Goal: Use online tool/utility: Utilize a website feature to perform a specific function

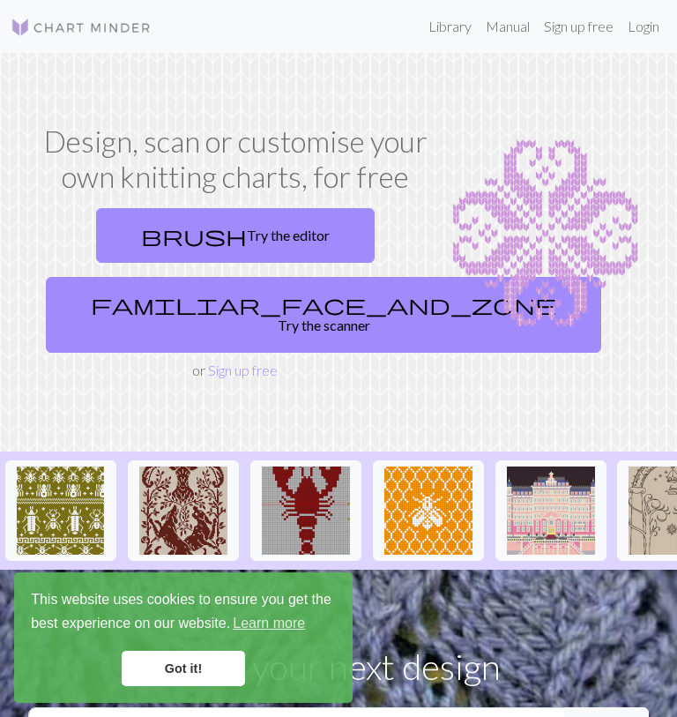
click at [338, 316] on link "familiar_face_and_zone Try the scanner" at bounding box center [323, 315] width 555 height 76
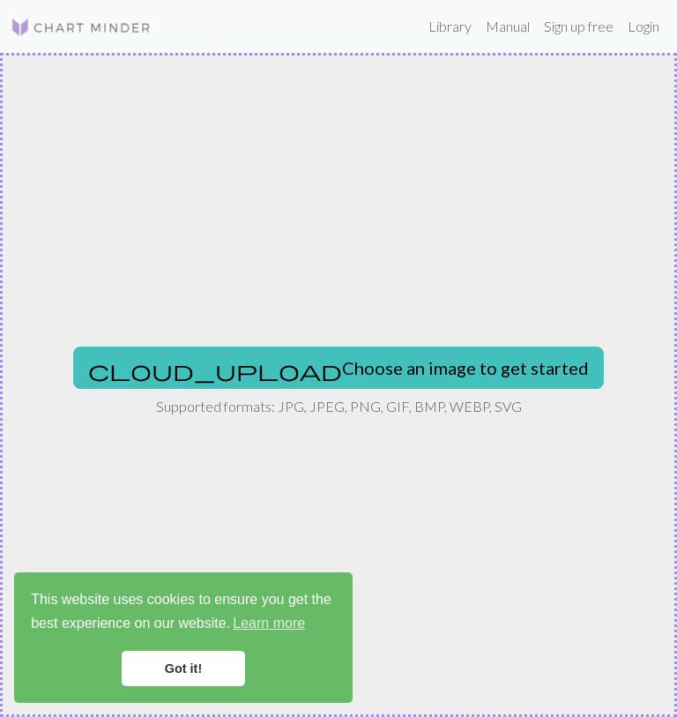
click at [347, 347] on button "cloud_upload Choose an image to get started" at bounding box center [338, 367] width 531 height 42
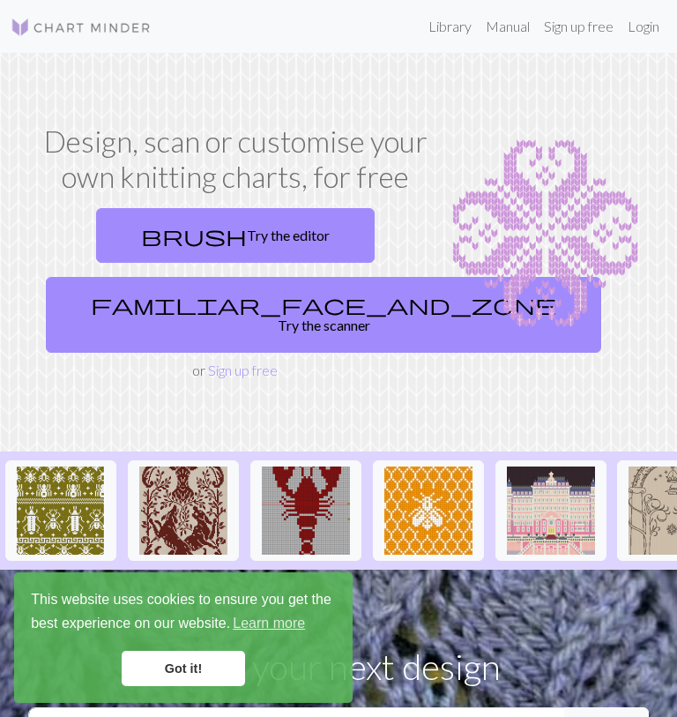
click at [312, 210] on link "brush Try the editor" at bounding box center [235, 235] width 279 height 55
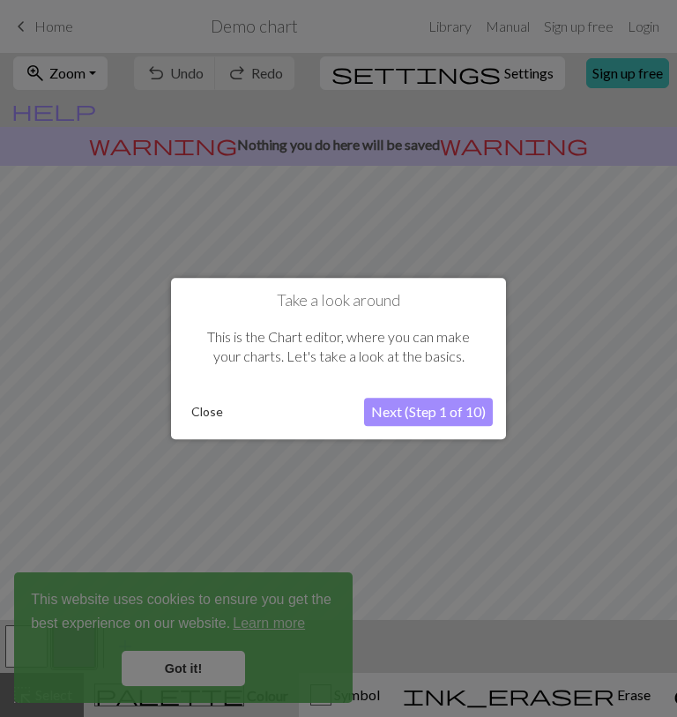
click at [430, 413] on button "Next (Step 1 of 10)" at bounding box center [428, 412] width 129 height 28
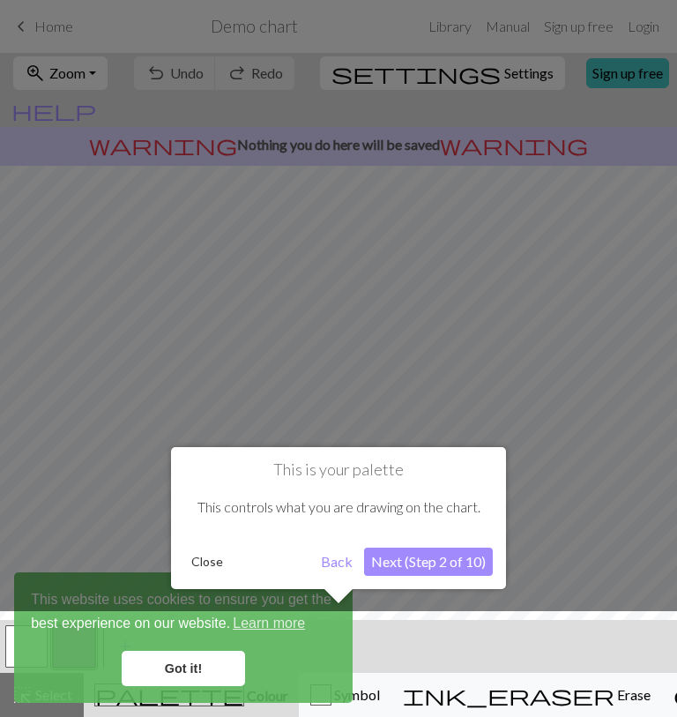
click at [449, 554] on button "Next (Step 2 of 10)" at bounding box center [428, 561] width 129 height 28
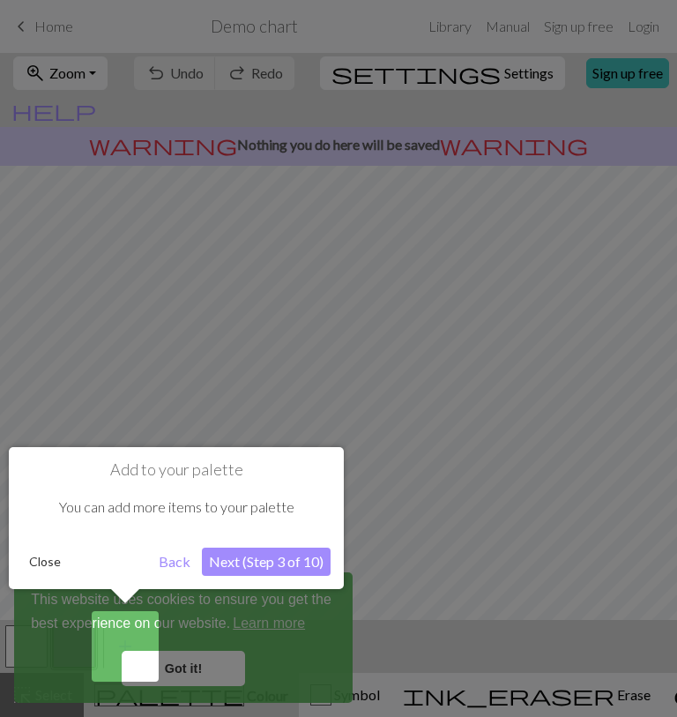
click at [297, 568] on button "Next (Step 3 of 10)" at bounding box center [266, 561] width 129 height 28
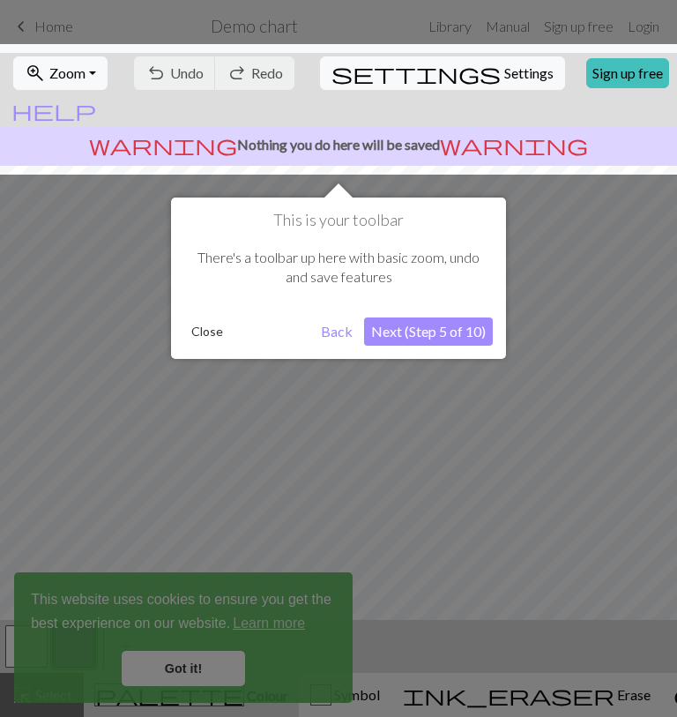
click at [238, 324] on div "Close" at bounding box center [249, 331] width 130 height 26
click at [413, 337] on button "Next (Step 5 of 10)" at bounding box center [428, 331] width 129 height 28
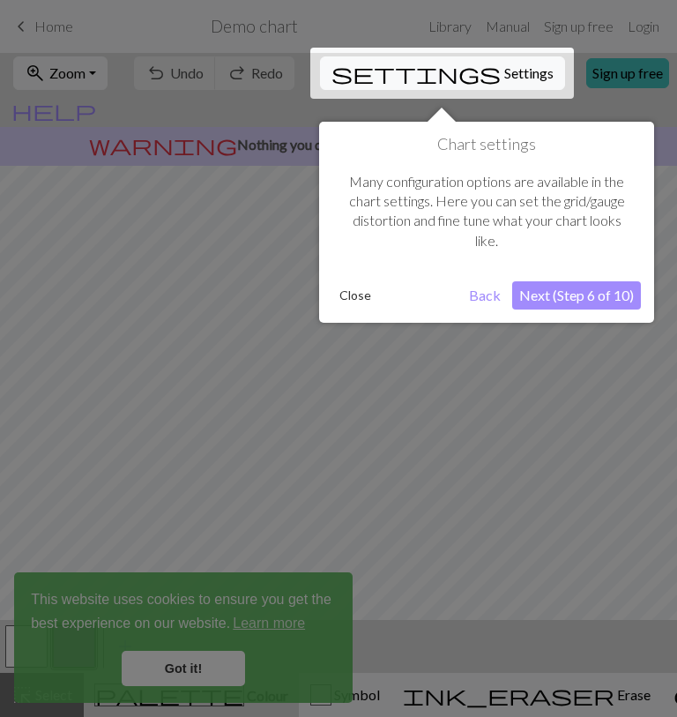
click at [592, 281] on button "Next (Step 6 of 10)" at bounding box center [576, 295] width 129 height 28
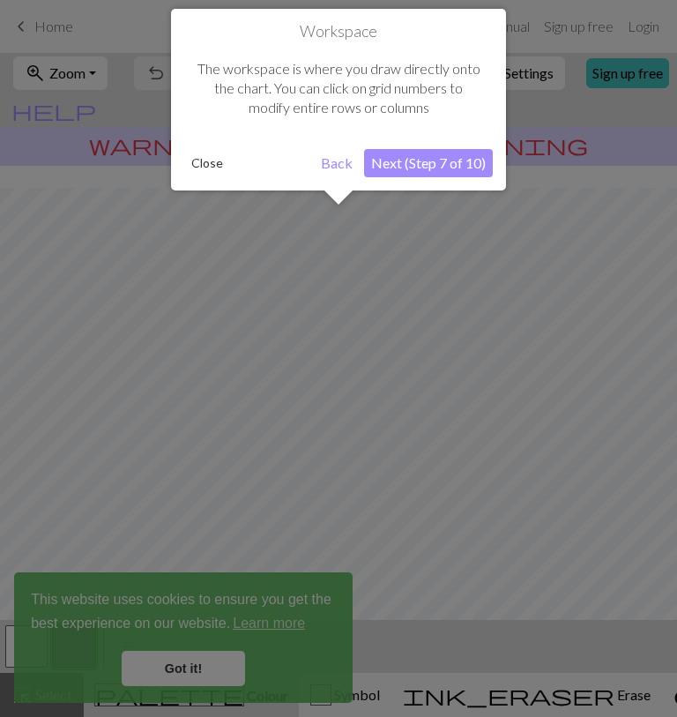
scroll to position [139, 0]
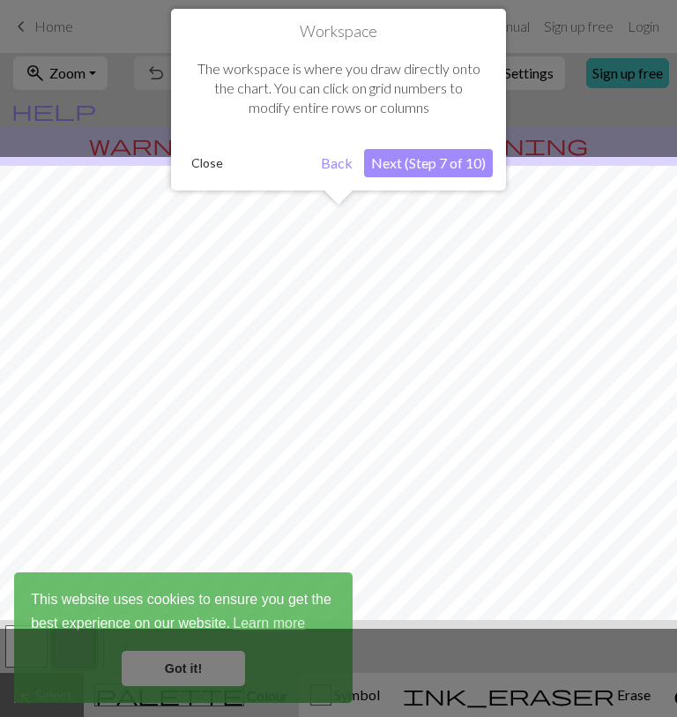
click at [452, 149] on button "Next (Step 7 of 10)" at bounding box center [428, 163] width 129 height 28
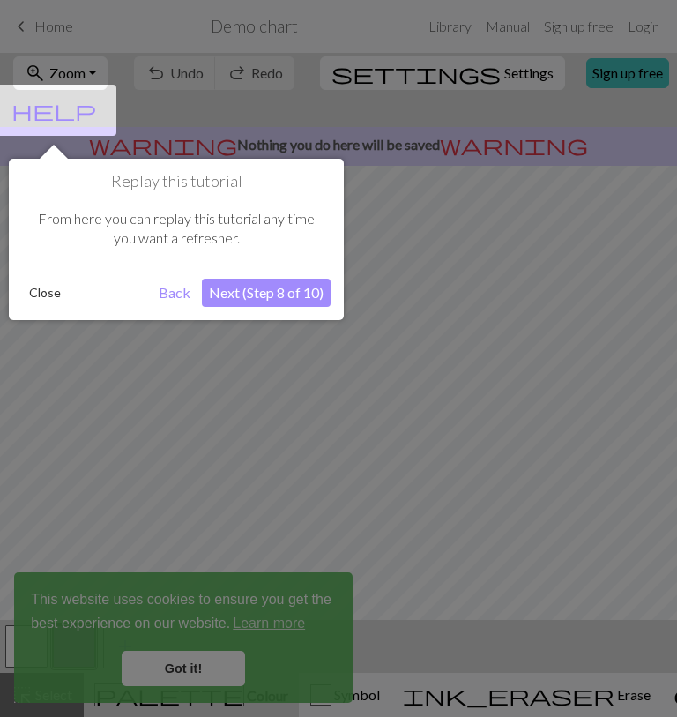
click at [315, 286] on button "Next (Step 8 of 10)" at bounding box center [266, 293] width 129 height 28
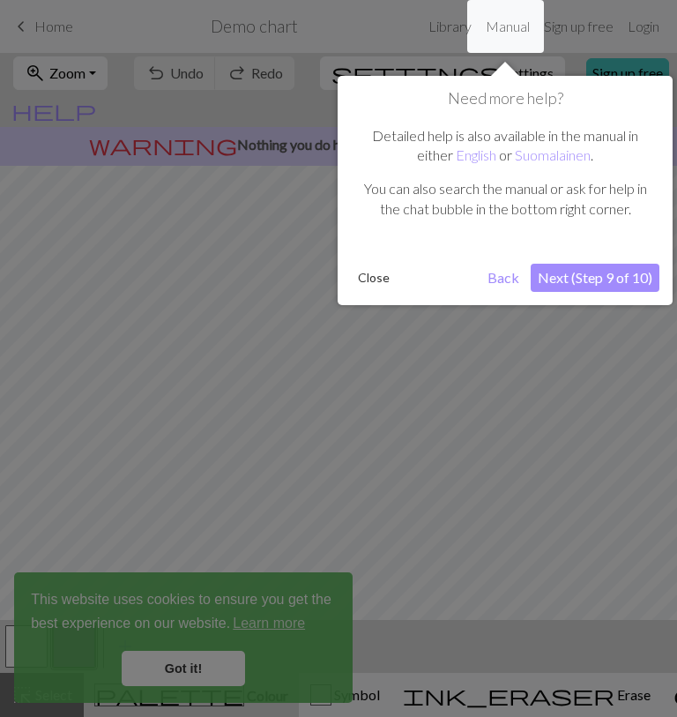
click at [597, 271] on button "Next (Step 9 of 10)" at bounding box center [595, 278] width 129 height 28
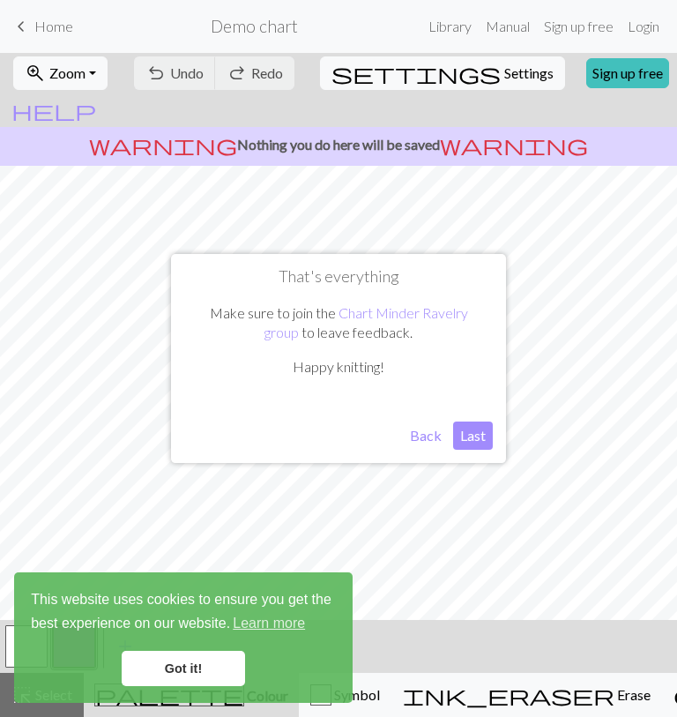
click at [485, 434] on button "Last" at bounding box center [473, 435] width 40 height 28
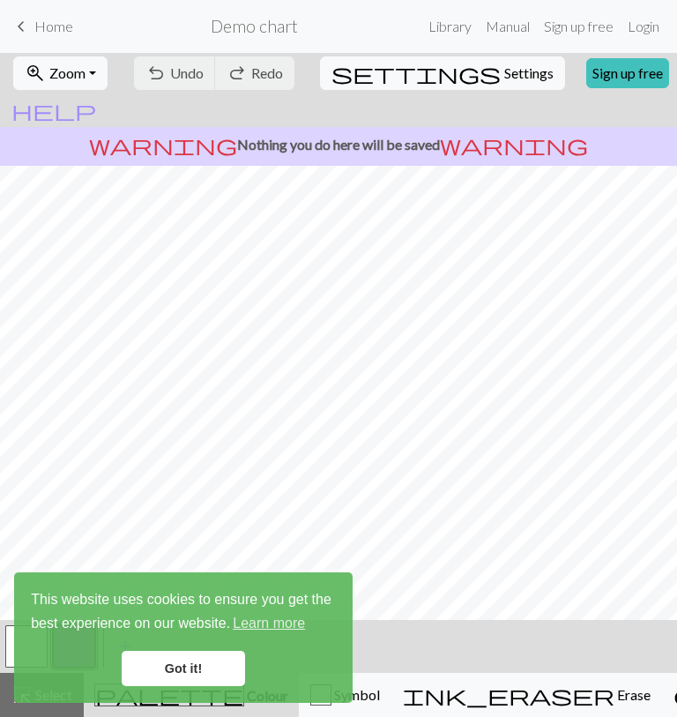
click at [224, 659] on link "Got it!" at bounding box center [183, 668] width 123 height 35
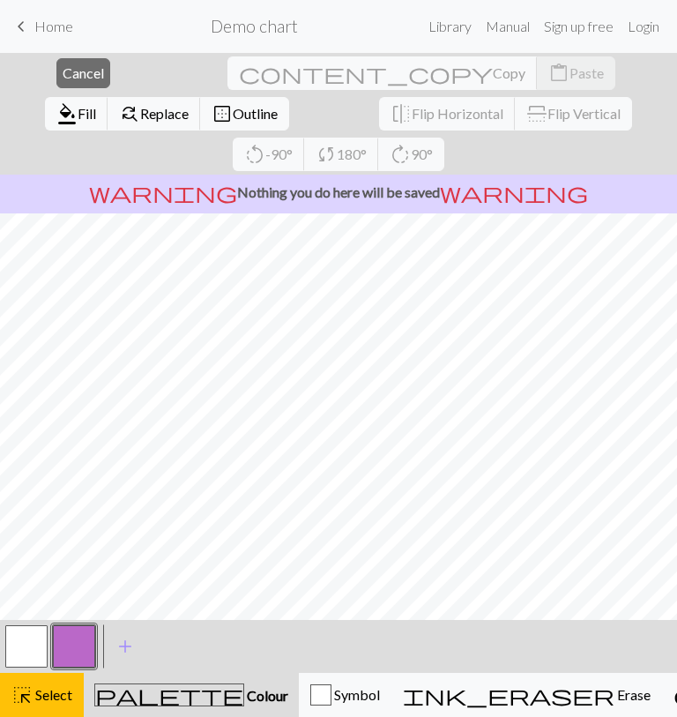
scroll to position [0, 0]
click at [83, 663] on button "button" at bounding box center [74, 646] width 42 height 42
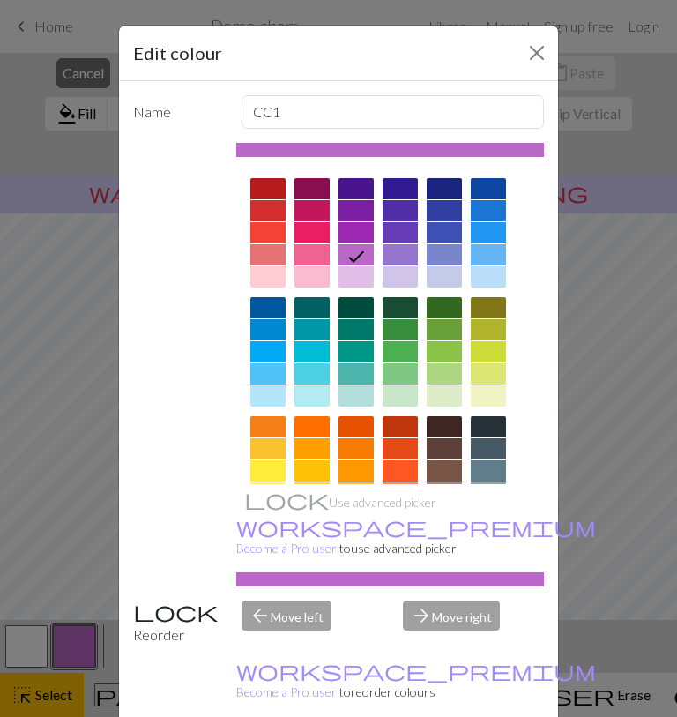
click at [98, 643] on div "Edit colour Name CC1 Use advanced picker workspace_premium Become a Pro user to…" at bounding box center [338, 358] width 677 height 717
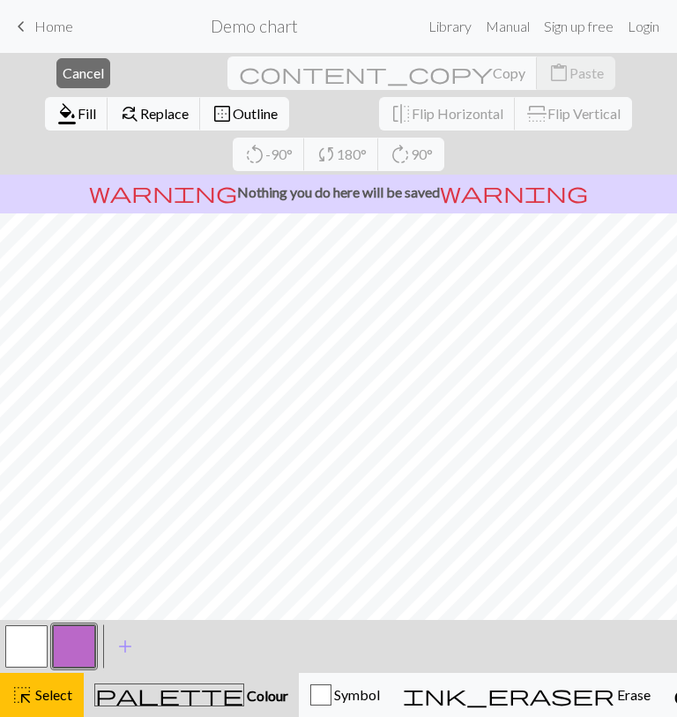
click at [43, 639] on button "button" at bounding box center [26, 646] width 42 height 42
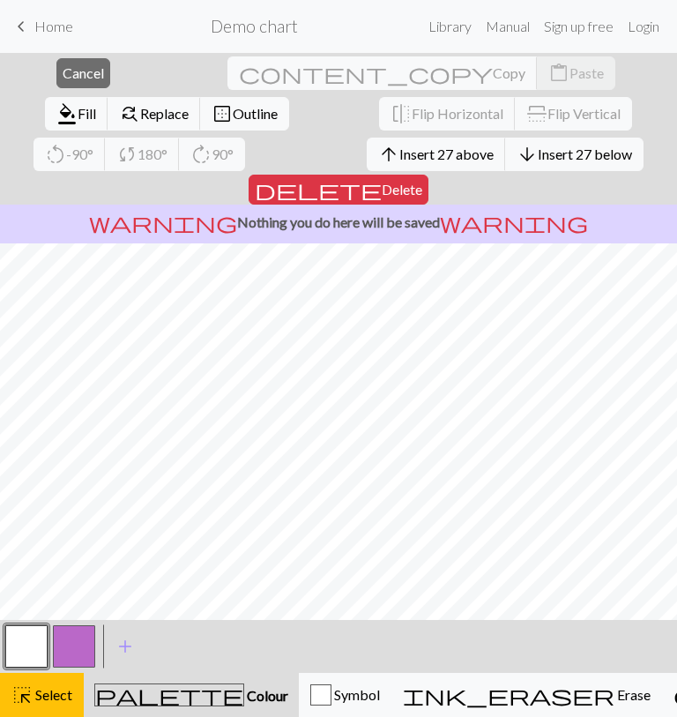
click at [65, 629] on button "button" at bounding box center [74, 646] width 42 height 42
click at [93, 625] on button "button" at bounding box center [74, 646] width 42 height 42
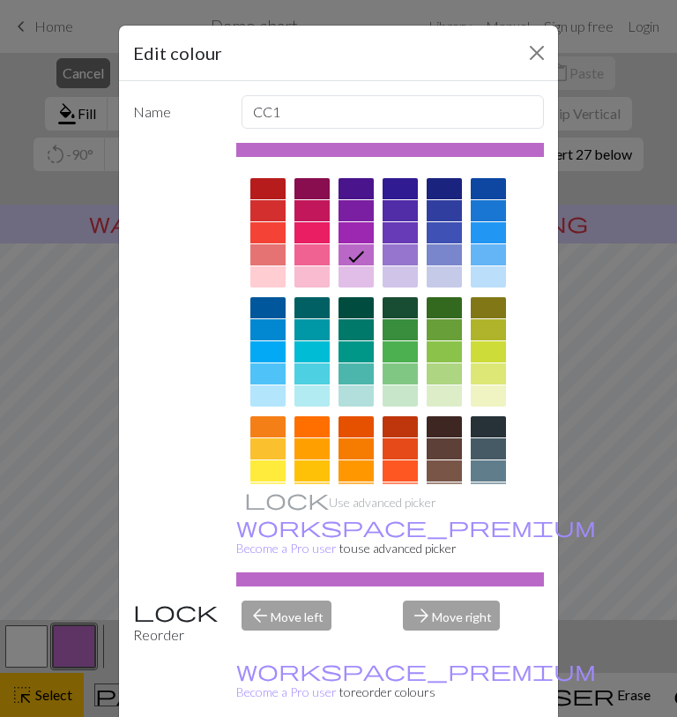
click at [49, 640] on div "Edit colour Name CC1 Use advanced picker workspace_premium Become a Pro user to…" at bounding box center [338, 358] width 677 height 717
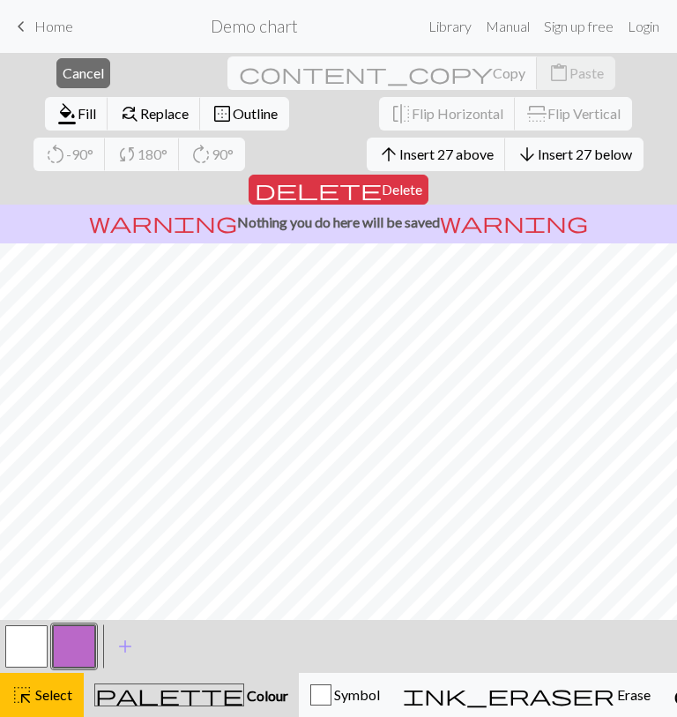
click at [45, 638] on button "button" at bounding box center [26, 646] width 42 height 42
click at [78, 109] on span "Fill" at bounding box center [87, 113] width 19 height 17
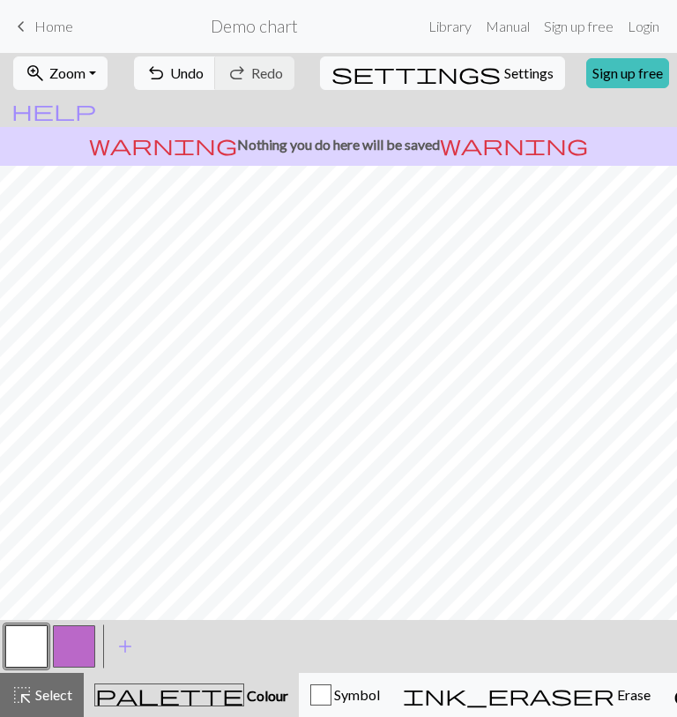
click at [79, 641] on button "button" at bounding box center [74, 646] width 42 height 42
click at [506, 26] on link "Manual" at bounding box center [508, 26] width 58 height 35
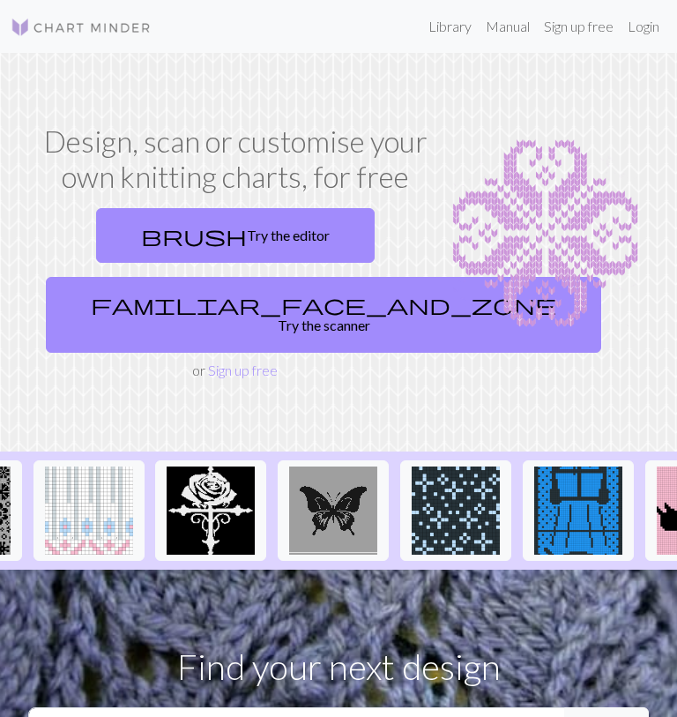
scroll to position [0, 2057]
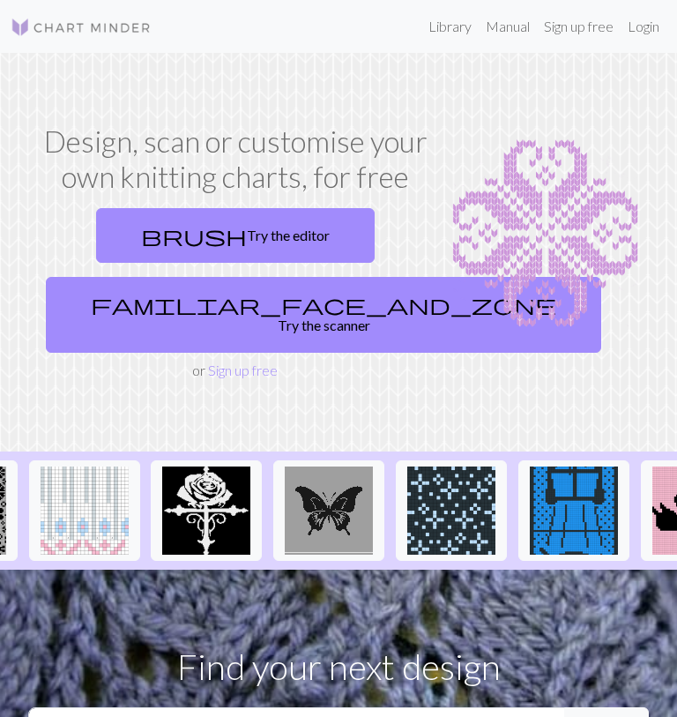
click at [334, 510] on img at bounding box center [329, 510] width 88 height 88
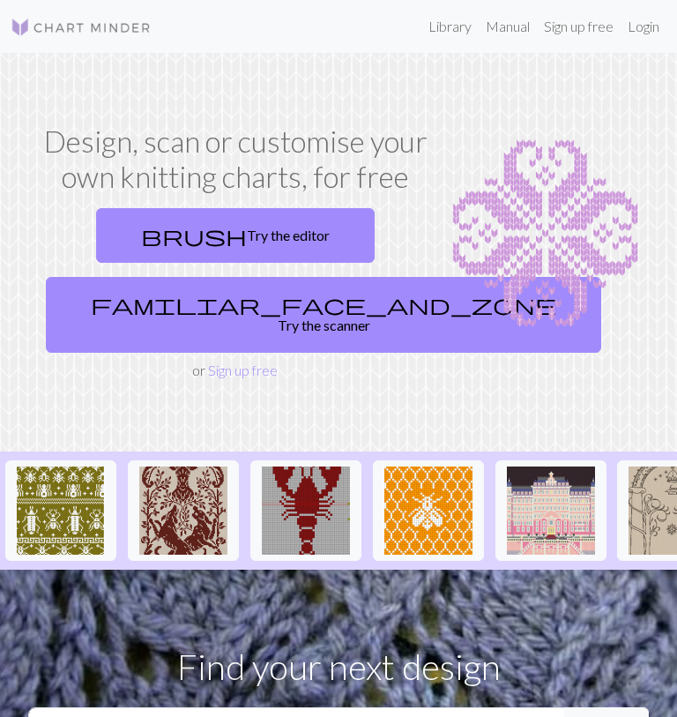
click at [319, 234] on link "brush Try the editor" at bounding box center [235, 235] width 279 height 55
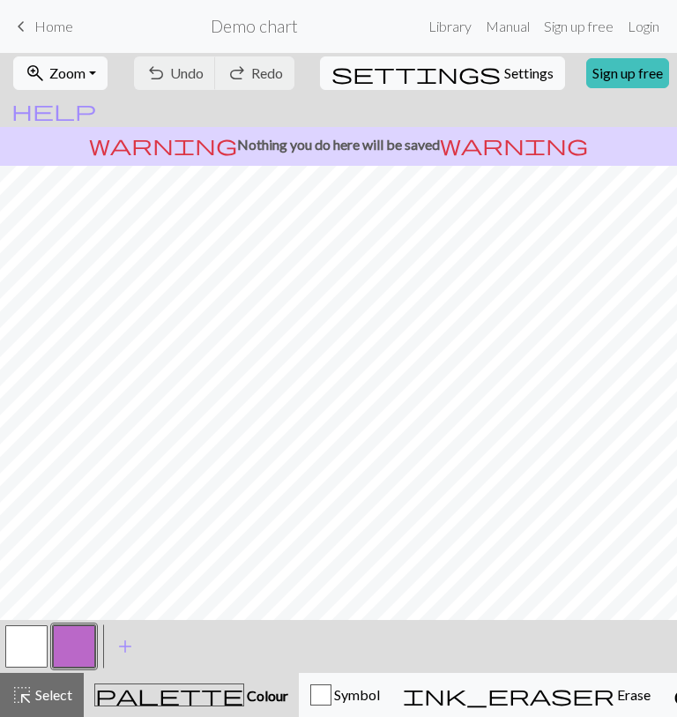
click at [285, 37] on form "Demo chart" at bounding box center [254, 26] width 334 height 34
click at [510, 688] on span "ink_eraser" at bounding box center [509, 694] width 212 height 25
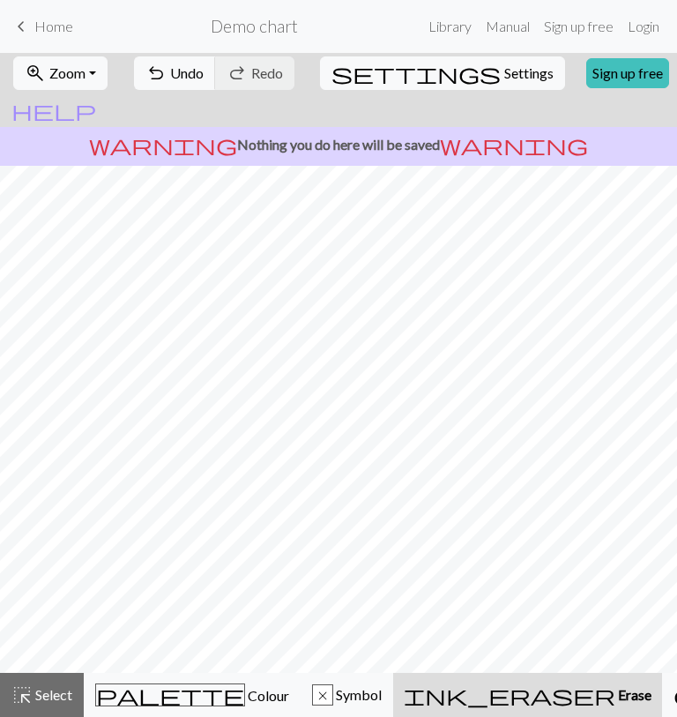
click at [339, 691] on span "Symbol" at bounding box center [357, 694] width 48 height 17
